Goal: Check status: Check status

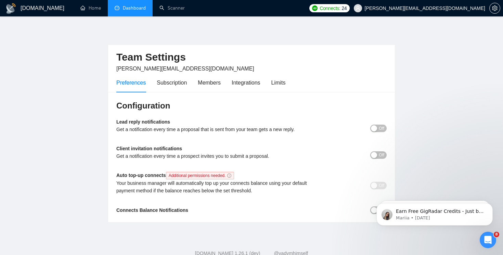
click at [130, 6] on link "Dashboard" at bounding box center [130, 8] width 31 height 6
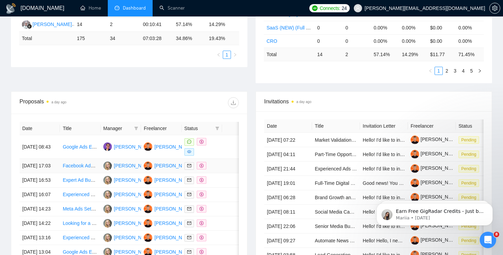
scroll to position [187, 0]
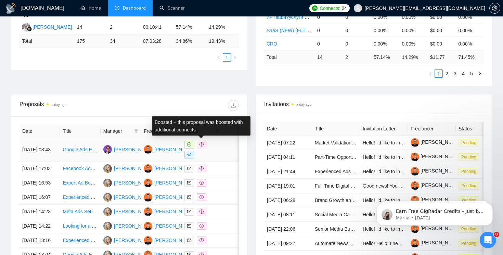
click at [202, 144] on icon "dollar" at bounding box center [201, 144] width 4 height 4
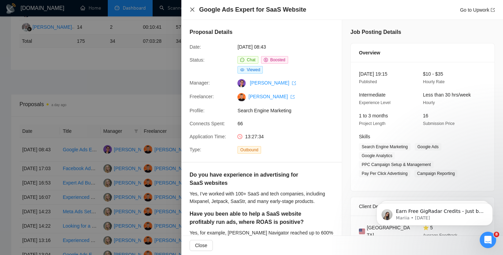
click at [190, 8] on icon "close" at bounding box center [191, 9] width 5 height 5
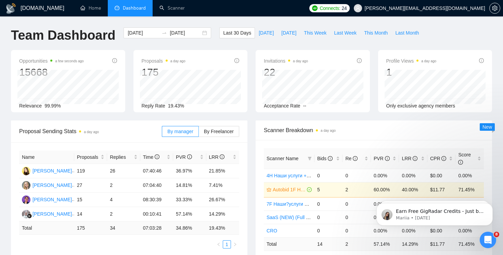
scroll to position [3, 0]
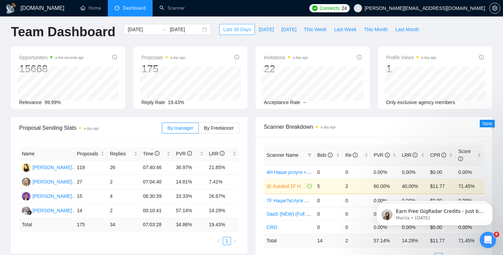
click at [226, 30] on span "Last 30 Days" at bounding box center [237, 30] width 28 height 8
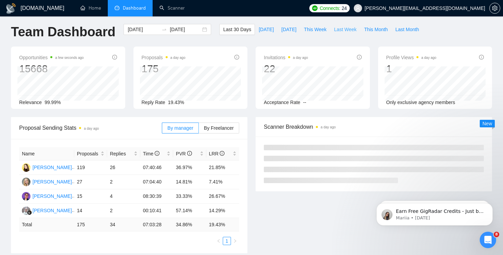
click at [343, 31] on span "Last Week" at bounding box center [345, 30] width 23 height 8
type input "[DATE]"
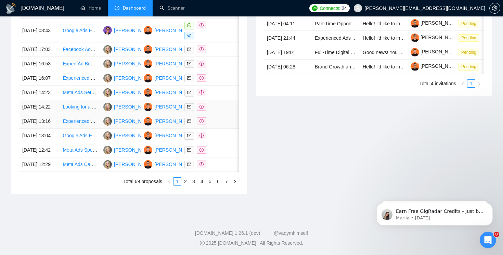
scroll to position [339, 0]
click at [186, 185] on link "2" at bounding box center [186, 181] width 8 height 8
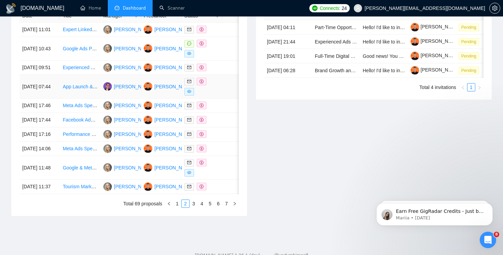
scroll to position [306, 0]
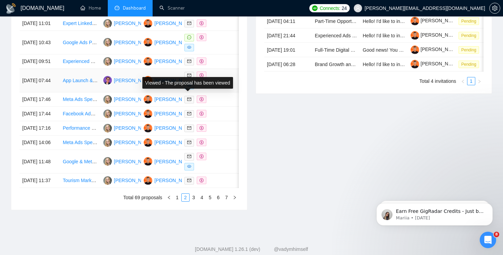
click at [189, 87] on icon "eye" at bounding box center [189, 85] width 4 height 4
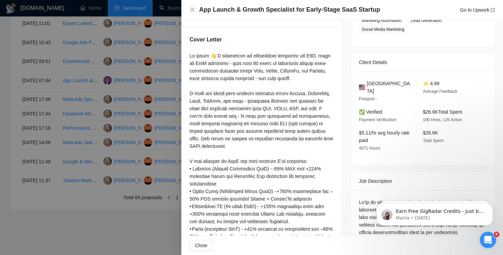
scroll to position [111, 0]
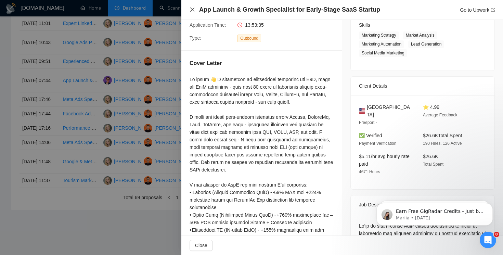
click at [192, 10] on icon "close" at bounding box center [192, 10] width 4 height 4
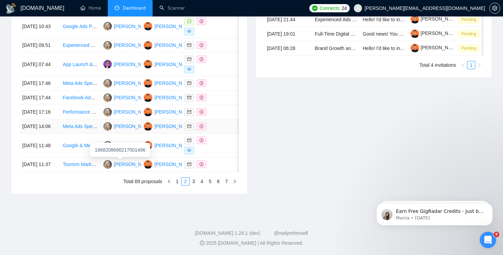
scroll to position [348, 0]
click at [202, 114] on icon "dollar" at bounding box center [201, 112] width 4 height 4
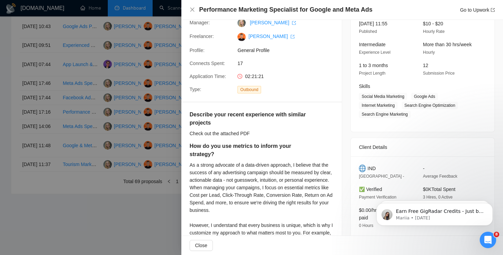
scroll to position [48, 0]
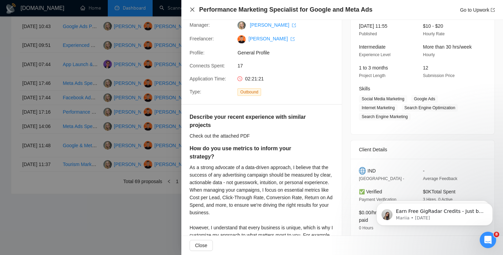
click at [193, 8] on icon "close" at bounding box center [191, 9] width 5 height 5
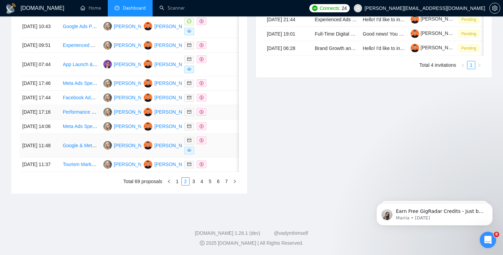
scroll to position [367, 0]
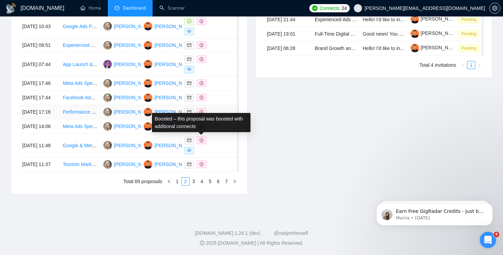
click at [200, 110] on icon "dollar" at bounding box center [201, 112] width 4 height 4
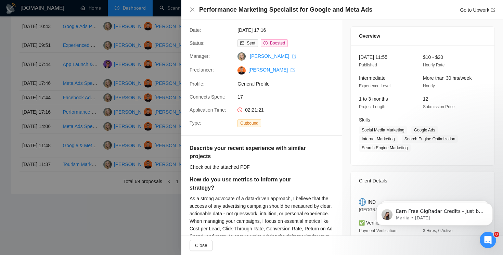
scroll to position [0, 0]
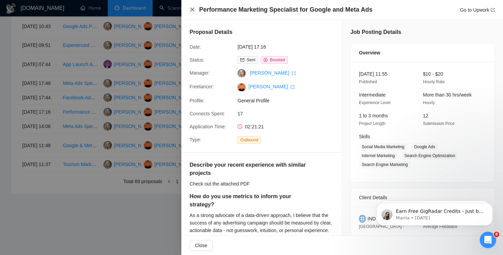
click at [192, 9] on icon "close" at bounding box center [191, 9] width 5 height 5
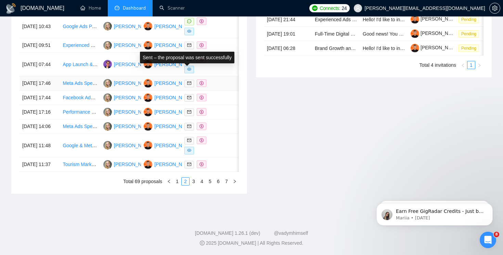
scroll to position [367, 0]
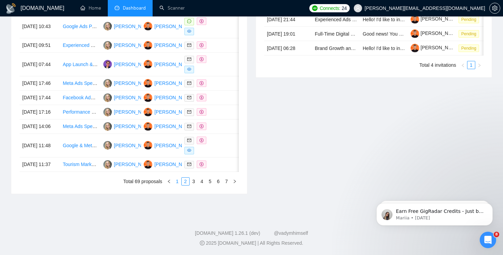
click at [178, 179] on link "1" at bounding box center [177, 181] width 8 height 8
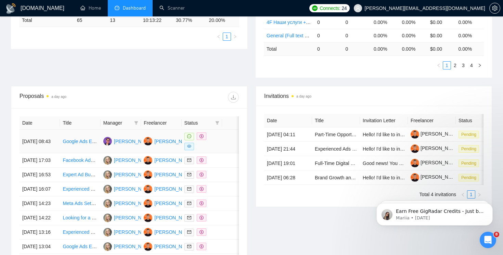
scroll to position [191, 0]
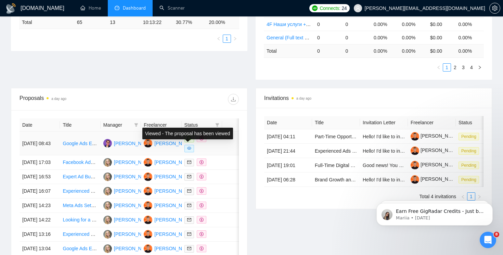
click at [191, 148] on span at bounding box center [189, 149] width 10 height 8
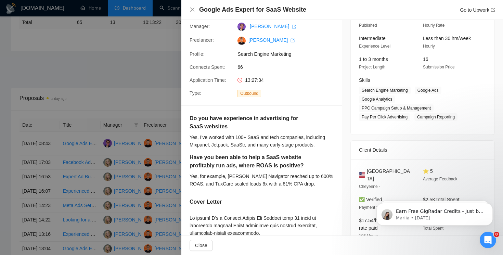
scroll to position [55, 0]
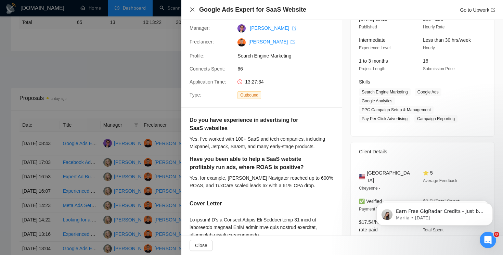
click at [192, 11] on icon "close" at bounding box center [191, 9] width 5 height 5
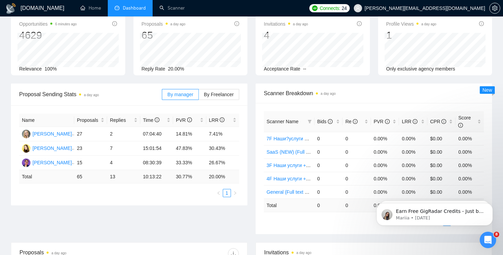
scroll to position [39, 0]
